Goal: Task Accomplishment & Management: Use online tool/utility

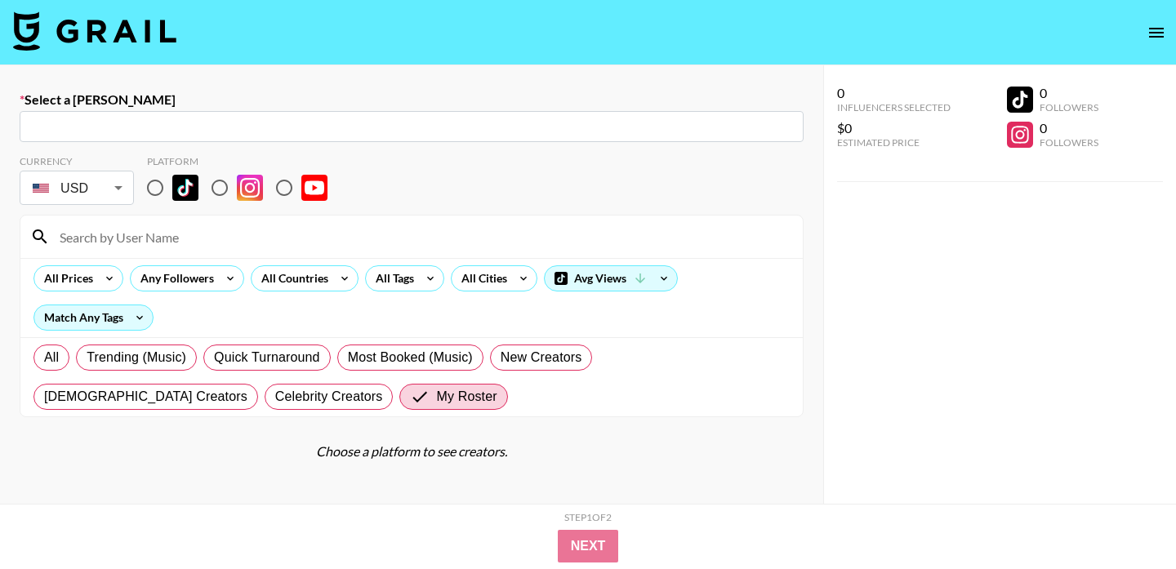
click at [126, 35] on img at bounding box center [94, 30] width 163 height 39
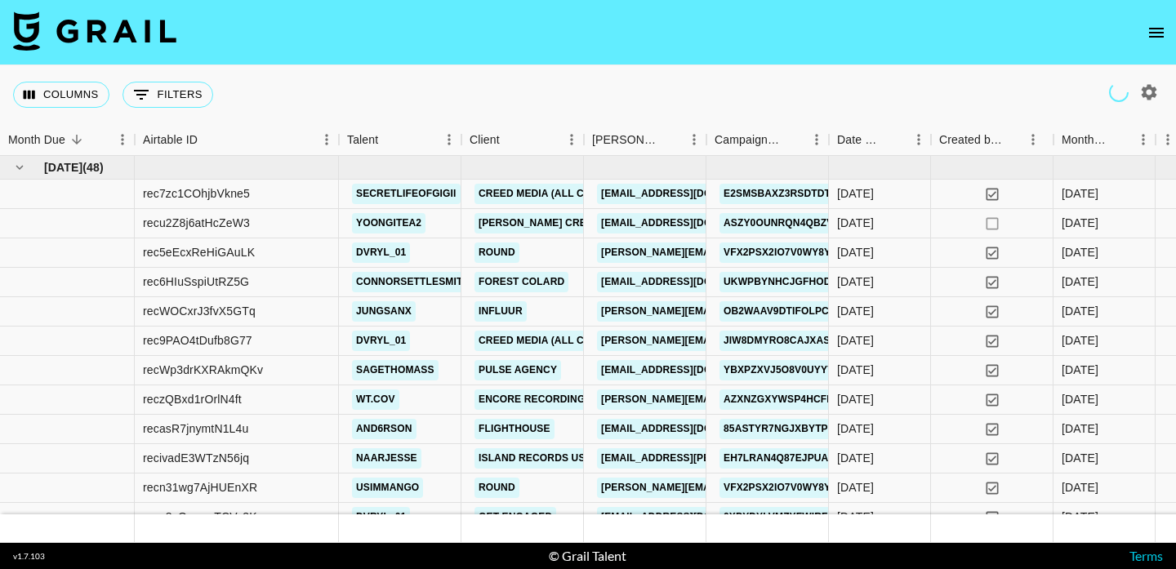
click at [139, 97] on icon "Show filters" at bounding box center [142, 95] width 20 height 20
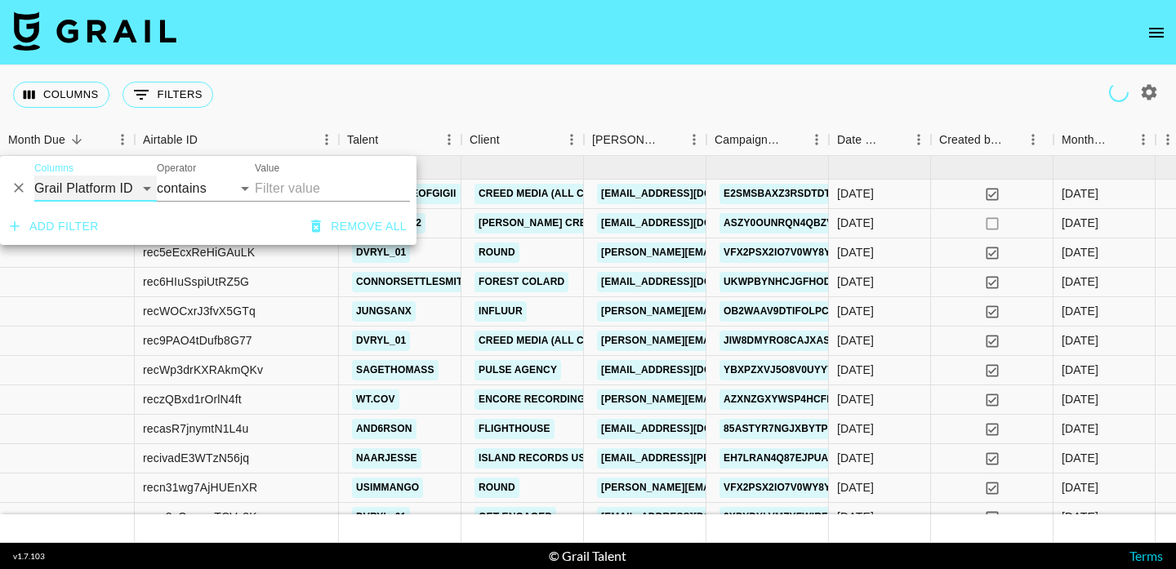
click at [115, 192] on select "Grail Platform ID Airtable ID Talent Manager Client [PERSON_NAME] Campaign (Typ…" at bounding box center [95, 189] width 123 height 26
select select "talentName"
click at [34, 176] on select "Grail Platform ID Airtable ID Talent Manager Client [PERSON_NAME] Campaign (Typ…" at bounding box center [95, 189] width 123 height 26
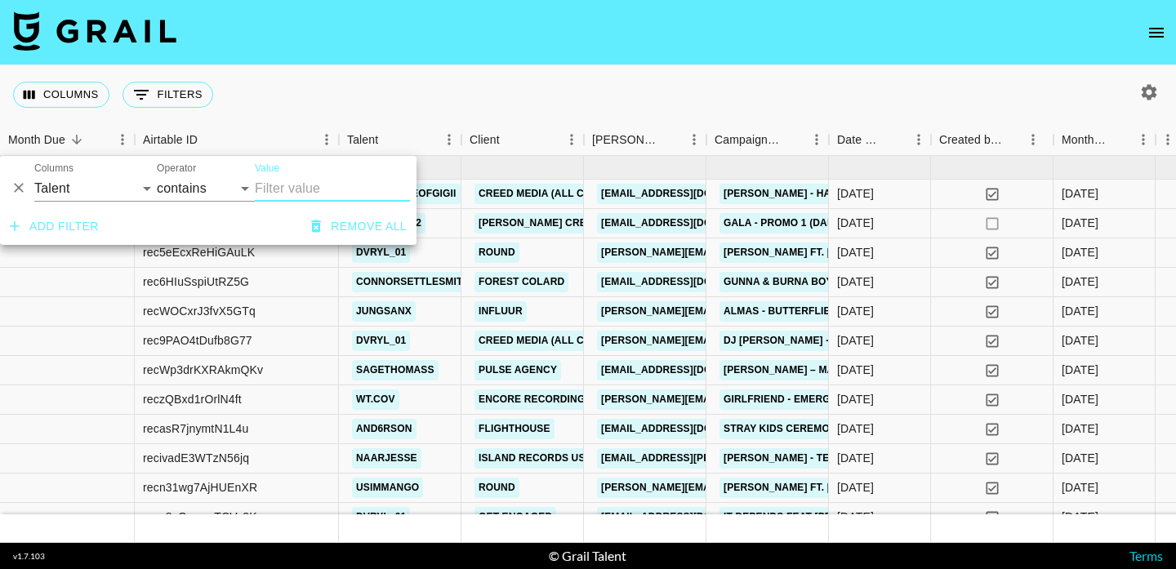
click at [262, 185] on input "Value" at bounding box center [332, 189] width 155 height 26
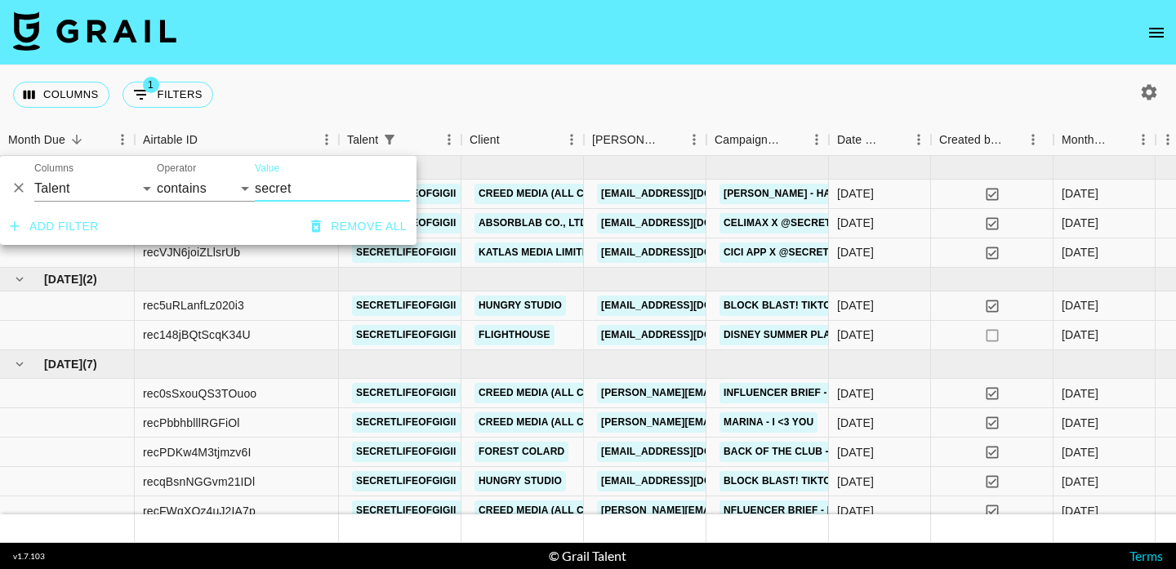
type input "secret"
click at [500, 97] on div "Columns 1 Filters + Booking" at bounding box center [588, 94] width 1176 height 59
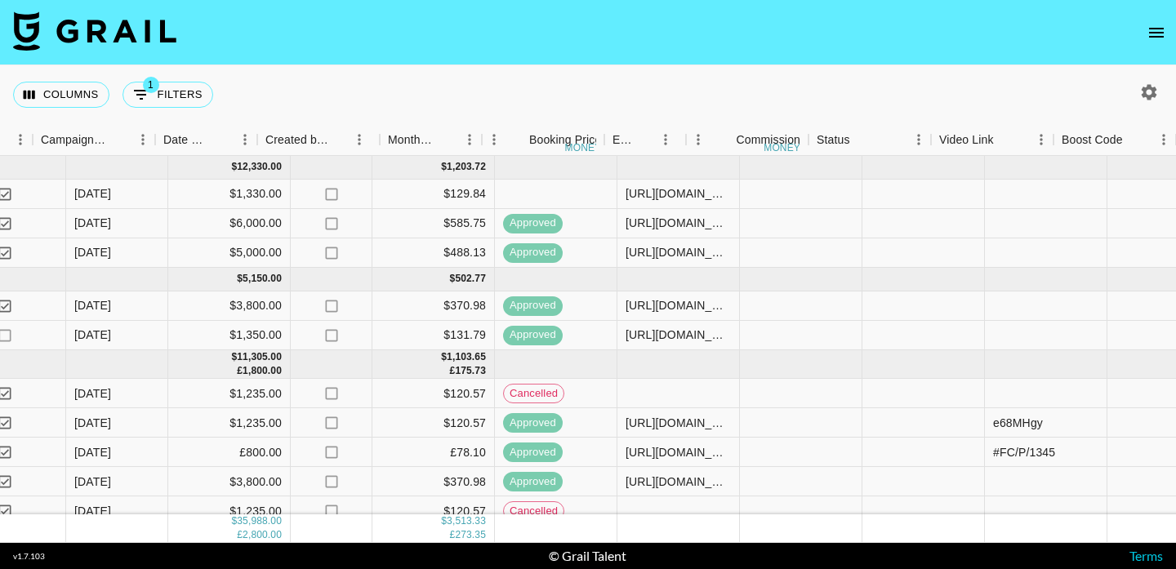
scroll to position [0, 1161]
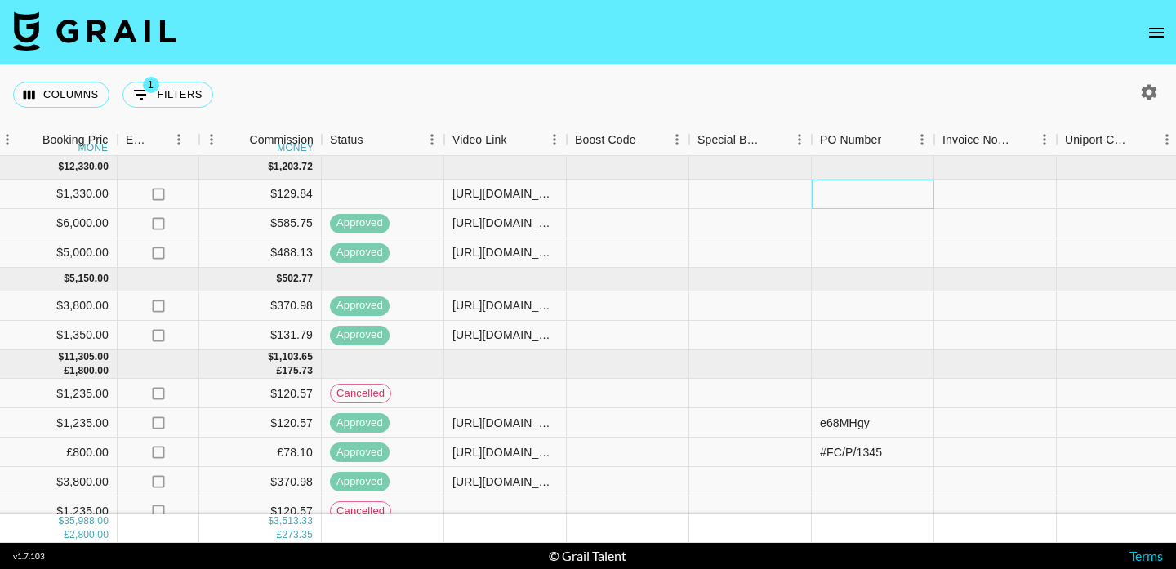
click at [860, 201] on div at bounding box center [873, 194] width 123 height 29
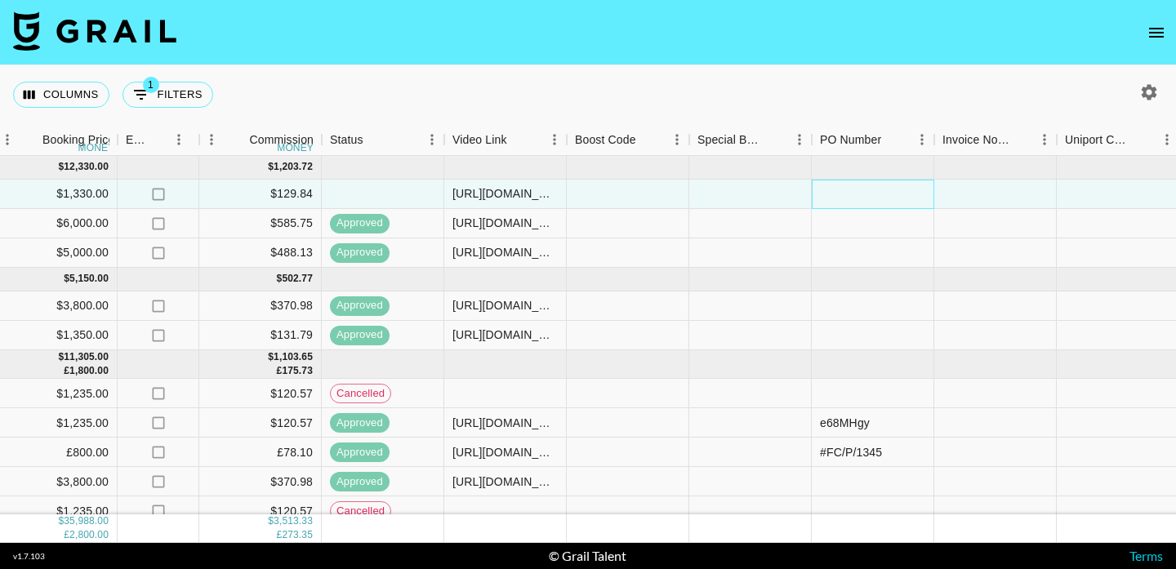
click at [860, 201] on div at bounding box center [873, 194] width 123 height 29
type input "9nxW4z6"
click at [1019, 200] on div at bounding box center [995, 194] width 123 height 29
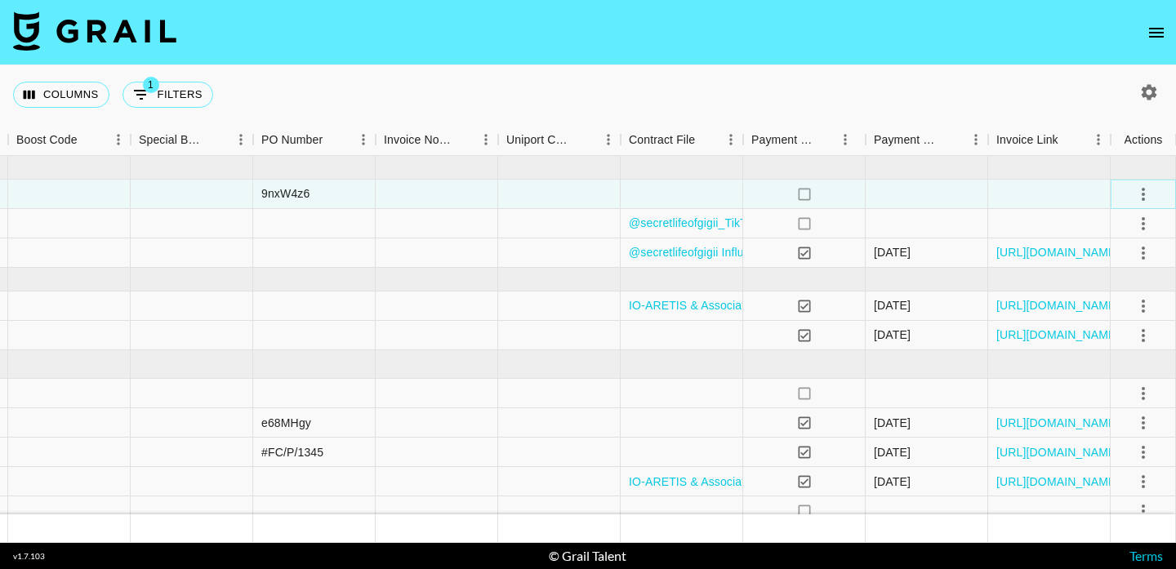
click at [1143, 186] on icon "select merge strategy" at bounding box center [1144, 195] width 20 height 20
click at [1120, 341] on div "Approve" at bounding box center [1108, 347] width 50 height 20
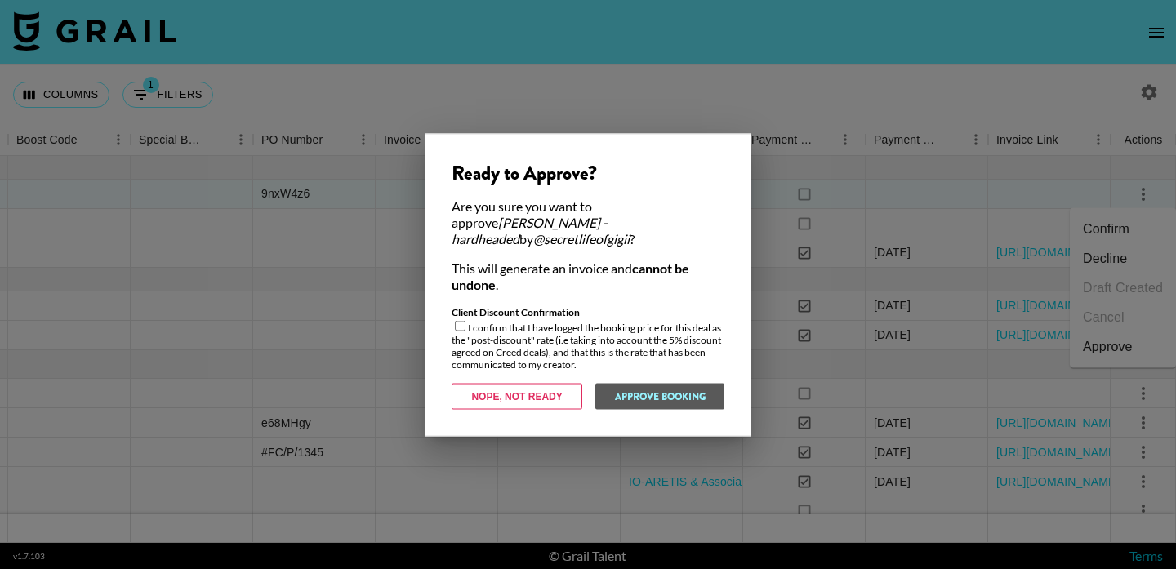
click at [457, 320] on input "checkbox" at bounding box center [460, 325] width 11 height 11
checkbox input "true"
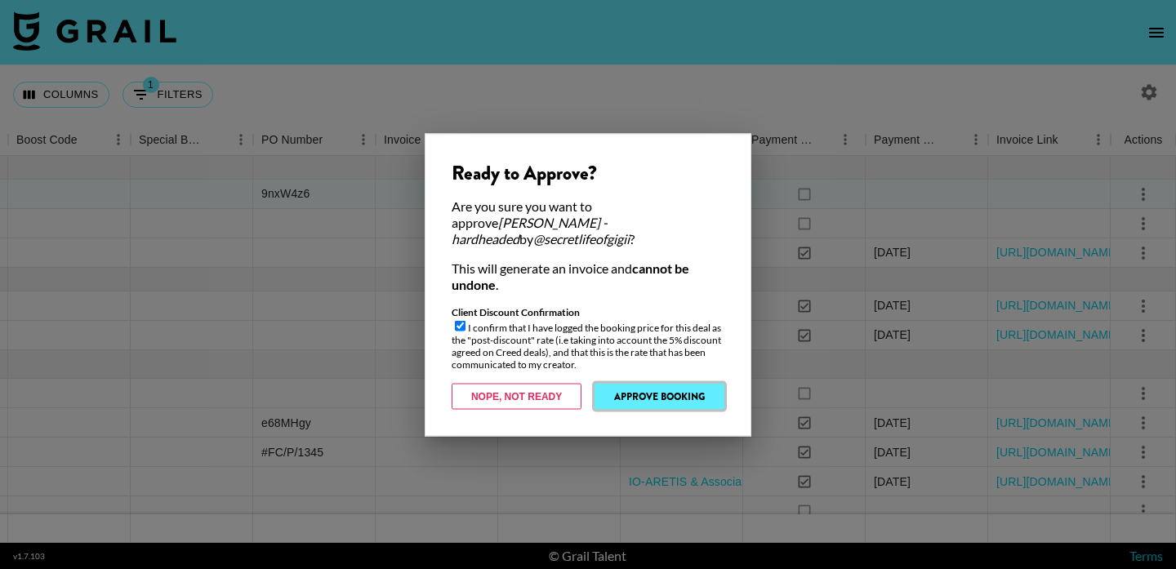
click at [658, 383] on button "Approve Booking" at bounding box center [660, 396] width 130 height 26
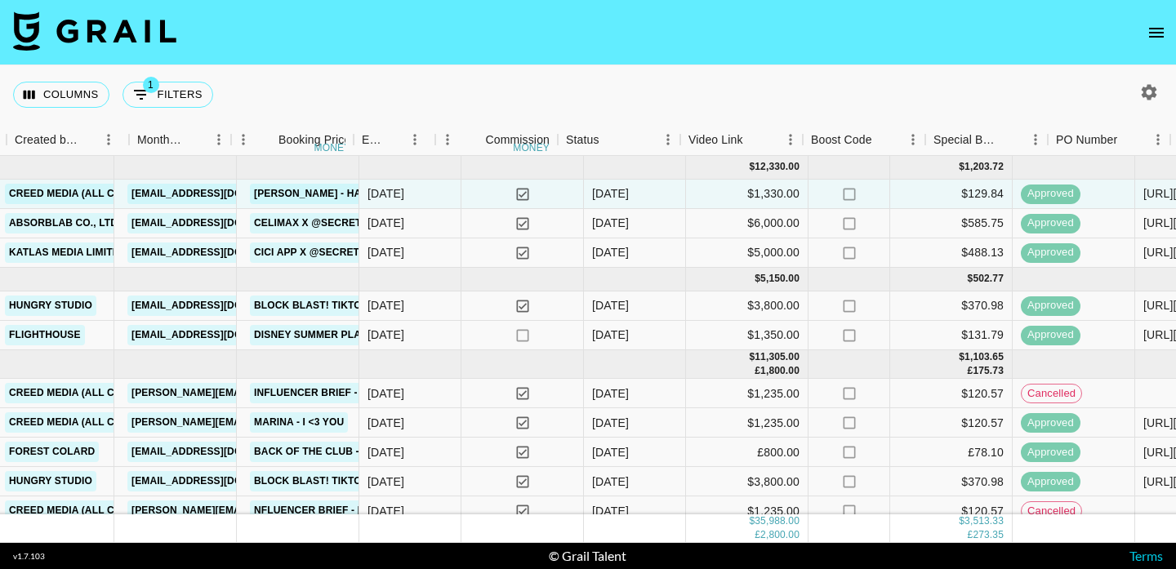
scroll to position [0, 0]
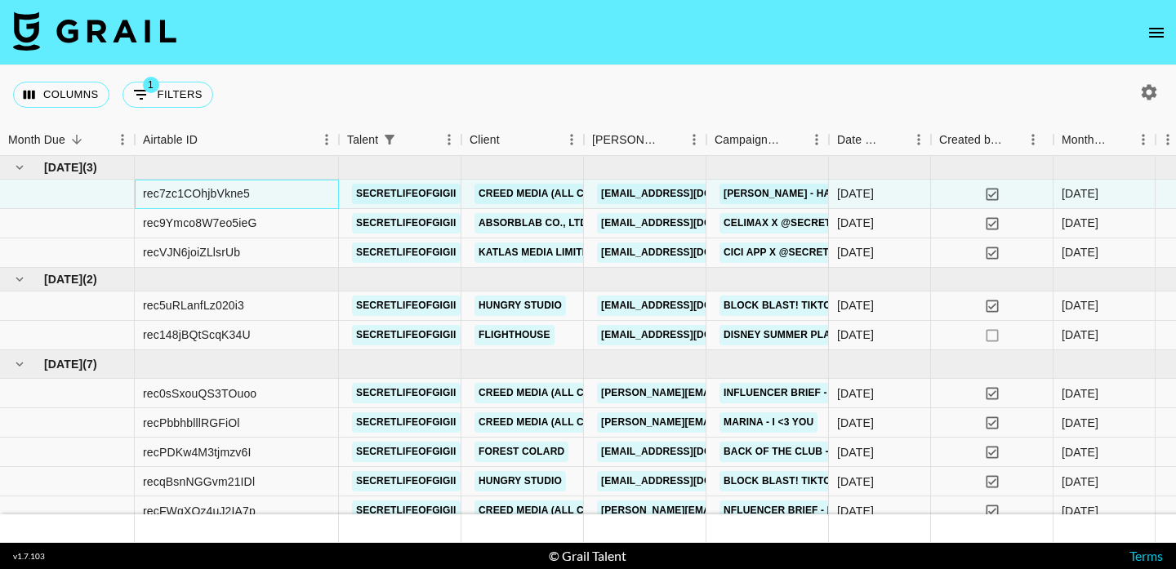
click at [233, 197] on div "rec7zc1COhjbVkne5" at bounding box center [196, 193] width 107 height 16
copy div "rec7zc1COhjbVkne5"
